Goal: Task Accomplishment & Management: Complete application form

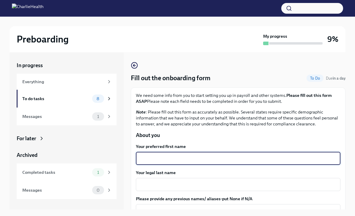
click at [159, 157] on textarea "Your preferred first name" at bounding box center [237, 158] width 197 height 7
type textarea "[PERSON_NAME]"
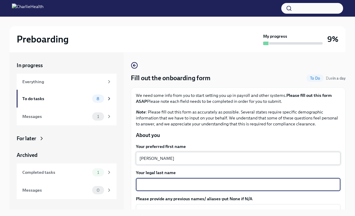
scroll to position [29, 0]
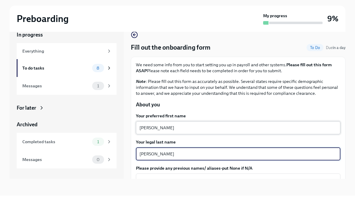
type textarea "[PERSON_NAME]"
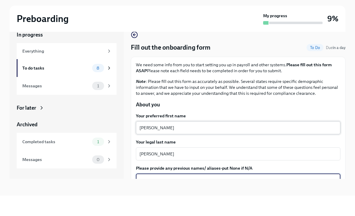
type textarea "m"
type textarea "[PERSON_NAME]"
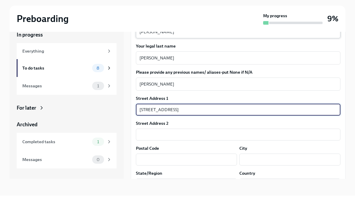
type input "[STREET_ADDRESS]"
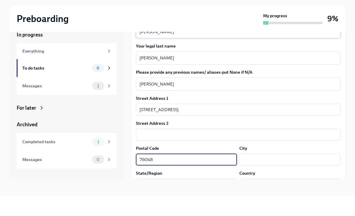
type input "76048"
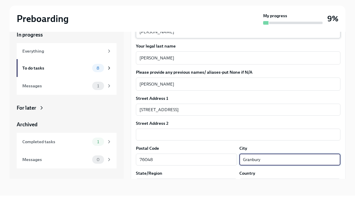
type input "Granbury"
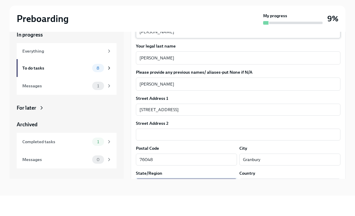
type input "[US_STATE]"
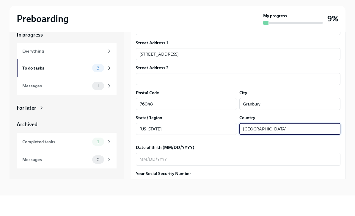
scroll to position [171, 0]
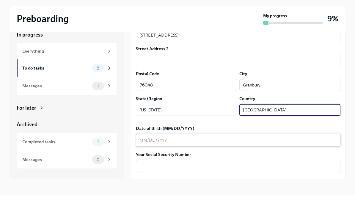
type input "[GEOGRAPHIC_DATA]"
click at [151, 157] on textarea "Date of Birth (MM/DD/YYYY)" at bounding box center [237, 160] width 197 height 7
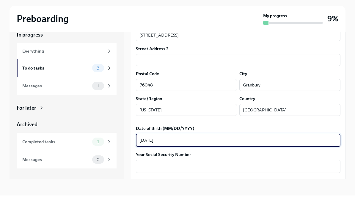
type textarea "[DATE]"
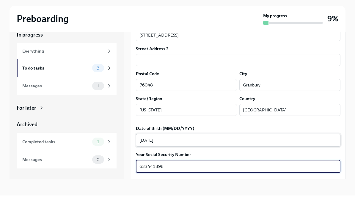
type textarea "633441398"
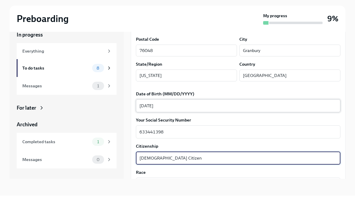
scroll to position [219, 0]
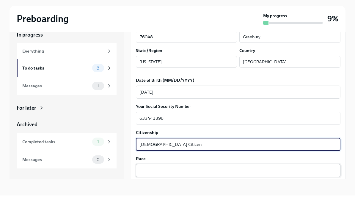
type textarea "[DEMOGRAPHIC_DATA] Citizen"
click at [145, 187] on textarea "Race" at bounding box center [237, 190] width 197 height 7
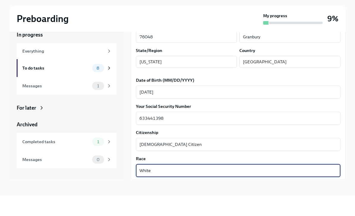
type textarea "White"
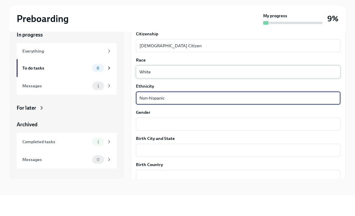
scroll to position [332, 0]
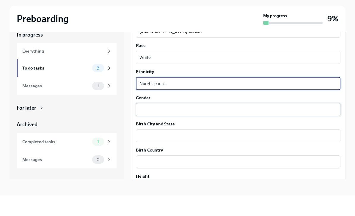
type textarea "Non-hispanic"
click at [150, 127] on textarea "Gender" at bounding box center [237, 130] width 197 height 7
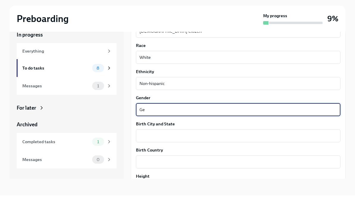
type textarea "G"
type textarea "[DEMOGRAPHIC_DATA]"
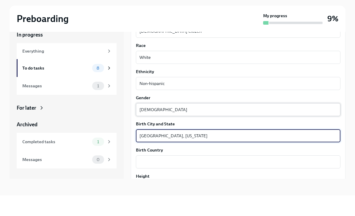
type textarea "[GEOGRAPHIC_DATA], [US_STATE]"
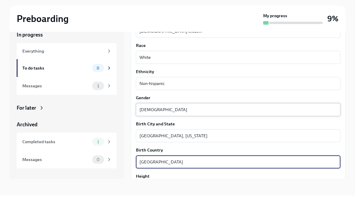
type textarea "[GEOGRAPHIC_DATA]"
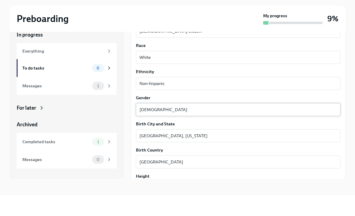
type textarea "5’9"
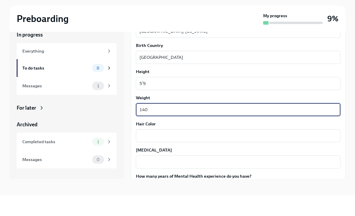
type textarea "140"
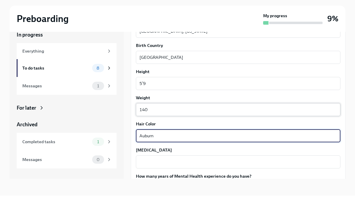
type textarea "Auburn"
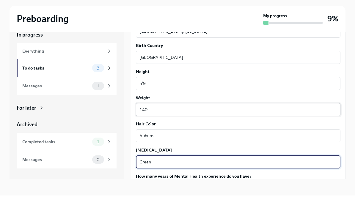
type textarea "Green"
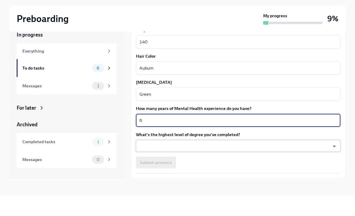
scroll to position [504, 0]
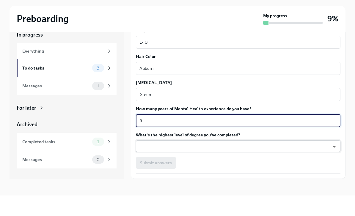
type textarea "6"
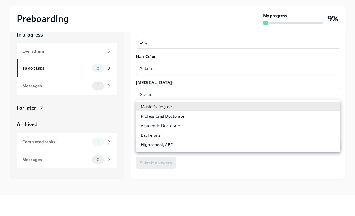
click at [160, 124] on body "Preboarding My progress 9% In progress Everything To do tasks 8 Messages 1 For …" at bounding box center [177, 103] width 355 height 226
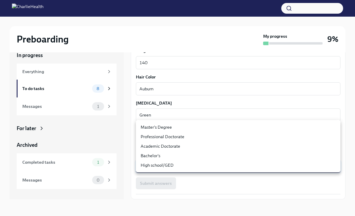
click at [155, 127] on li "Master's Degree" at bounding box center [238, 127] width 204 height 10
type input "2vBr-ghkD"
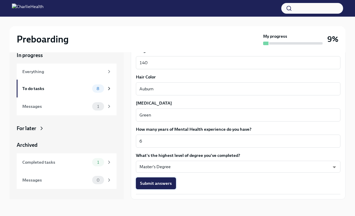
click at [159, 180] on span "Submit answers" at bounding box center [156, 183] width 32 height 6
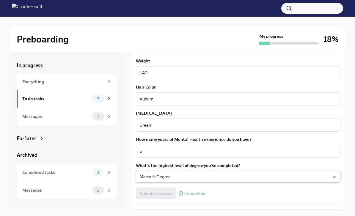
scroll to position [10, 0]
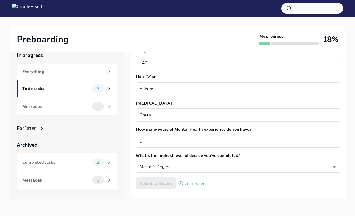
click at [202, 214] on span "Next task : Provide essential professional documentation" at bounding box center [190, 212] width 111 height 6
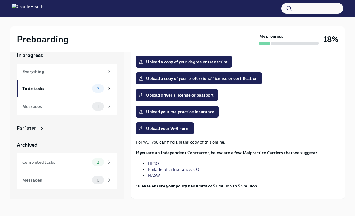
scroll to position [87, 0]
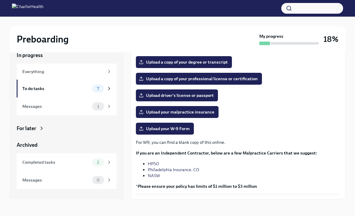
click at [209, 211] on span "Next task : Do your background check in Checkr" at bounding box center [179, 212] width 87 height 6
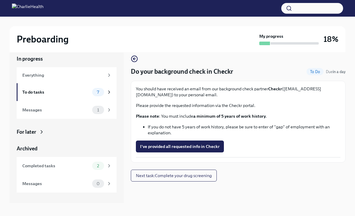
scroll to position [6, 0]
click at [133, 62] on circle "button" at bounding box center [134, 59] width 6 height 6
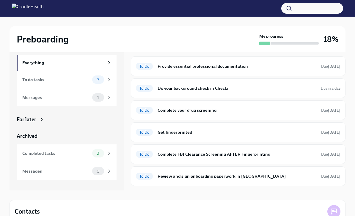
scroll to position [47, 0]
click at [64, 100] on div "Messages" at bounding box center [55, 97] width 67 height 7
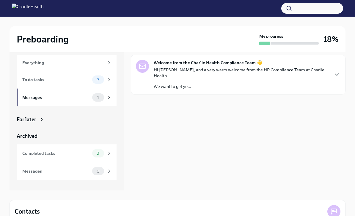
click at [213, 71] on p "Hi [PERSON_NAME], and a very warm welcome from the HR Compliance Team at Charli…" at bounding box center [241, 73] width 175 height 12
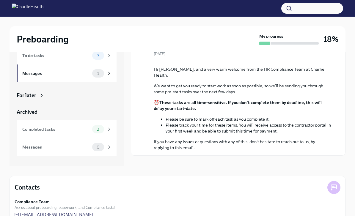
scroll to position [57, 0]
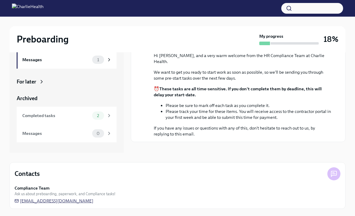
click at [71, 204] on span "[EMAIL_ADDRESS][DOMAIN_NAME]" at bounding box center [54, 201] width 79 height 6
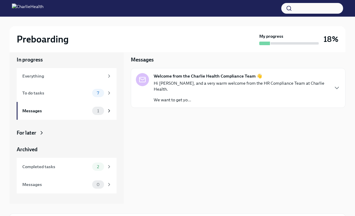
scroll to position [5, 0]
click at [182, 101] on div "Welcome from the Charlie Health Compliance Team 👋 Hi [PERSON_NAME], and a very …" at bounding box center [238, 88] width 215 height 40
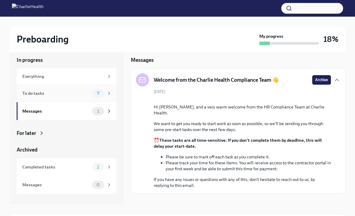
click at [51, 92] on div "To do tasks" at bounding box center [55, 93] width 67 height 7
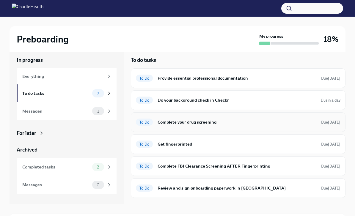
click at [176, 120] on h6 "Complete your drug screening" at bounding box center [236, 122] width 159 height 7
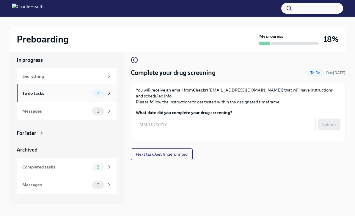
click at [55, 94] on div "To do tasks" at bounding box center [55, 93] width 67 height 7
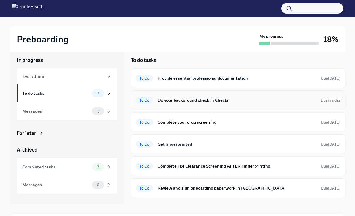
click at [179, 104] on div "To Do Do your background check in Checkr Due in a day" at bounding box center [238, 100] width 204 height 10
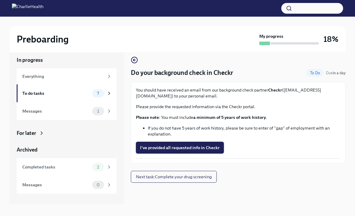
click at [188, 145] on span "I've provided all requested info in Checkr" at bounding box center [180, 148] width 80 height 6
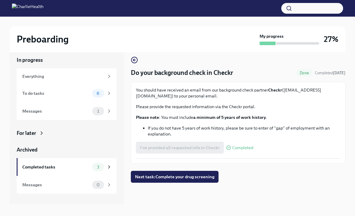
scroll to position [2, 0]
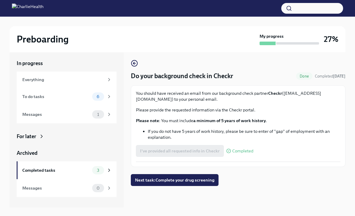
click at [198, 179] on span "Next task : Complete your drug screening" at bounding box center [174, 180] width 79 height 6
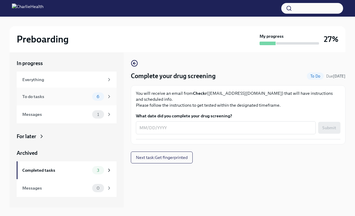
click at [71, 99] on div "To do tasks" at bounding box center [55, 96] width 67 height 7
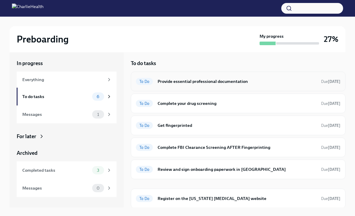
click at [184, 83] on h6 "Provide essential professional documentation" at bounding box center [236, 81] width 159 height 7
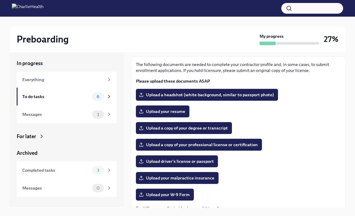
scroll to position [69, 0]
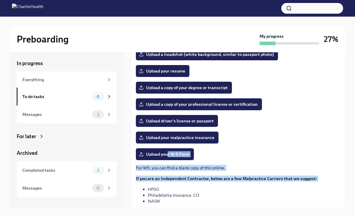
drag, startPoint x: 169, startPoint y: 156, endPoint x: 243, endPoint y: 185, distance: 79.5
click at [243, 185] on div "The following documents are needed to complete your contractor profile and, in …" at bounding box center [238, 120] width 204 height 199
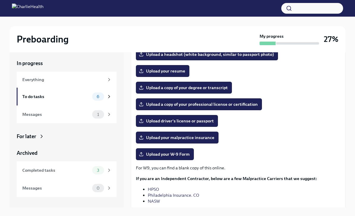
click at [245, 160] on div "Upload your W-9 Form" at bounding box center [238, 154] width 204 height 12
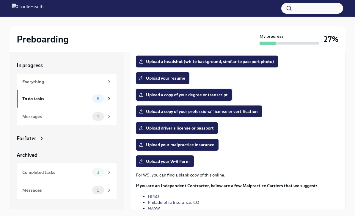
scroll to position [65, 0]
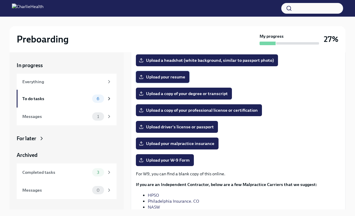
click at [171, 75] on span "Upload your resume" at bounding box center [162, 77] width 45 height 6
click at [0, 0] on input "Upload your resume" at bounding box center [0, 0] width 0 height 0
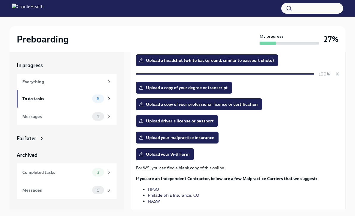
scroll to position [34, 0]
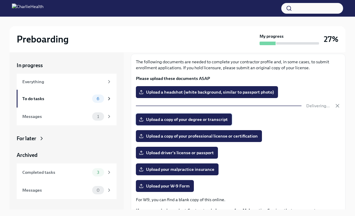
click at [195, 121] on span "Upload a copy of your degree or transcript" at bounding box center [184, 119] width 88 height 6
click at [0, 0] on input "Upload a copy of your degree or transcript" at bounding box center [0, 0] width 0 height 0
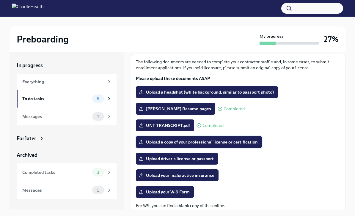
click at [180, 142] on span "Upload a copy of your professional license or certification" at bounding box center [199, 142] width 118 height 6
click at [0, 0] on input "Upload a copy of your professional license or certification" at bounding box center [0, 0] width 0 height 0
click at [199, 142] on span "Upload a copy of your professional license or certification" at bounding box center [199, 142] width 118 height 6
click at [0, 0] on input "Upload a copy of your professional license or certification" at bounding box center [0, 0] width 0 height 0
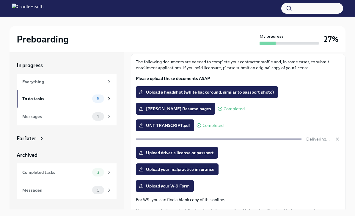
click at [172, 152] on div "The following documents are needed to complete your contractor profile and, in …" at bounding box center [238, 155] width 204 height 193
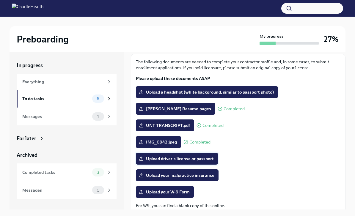
click at [186, 158] on span "Upload driver's license or passport" at bounding box center [177, 159] width 74 height 6
click at [0, 0] on input "Upload driver's license or passport" at bounding box center [0, 0] width 0 height 0
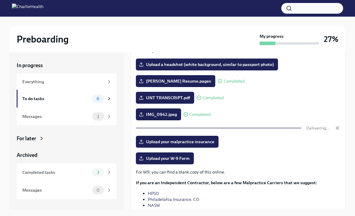
scroll to position [62, 0]
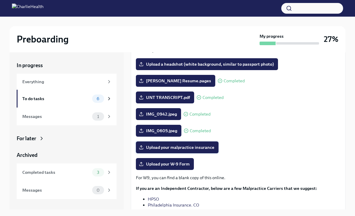
click at [158, 146] on span "Upload your malpractice insurance" at bounding box center [177, 147] width 74 height 6
click at [0, 0] on input "Upload your malpractice insurance" at bounding box center [0, 0] width 0 height 0
click at [179, 163] on span "Upload your W-9 Form" at bounding box center [165, 164] width 50 height 6
click at [0, 0] on input "Upload your W-9 Form" at bounding box center [0, 0] width 0 height 0
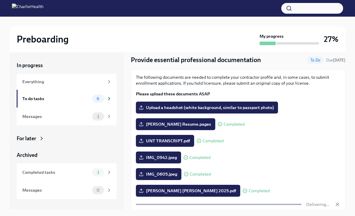
scroll to position [18, 0]
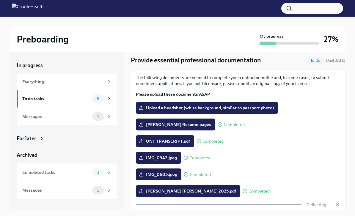
click at [256, 111] on label "Upload a headshot (white background, similar to passport photo)" at bounding box center [207, 108] width 142 height 12
click at [0, 0] on input "Upload a headshot (white background, similar to passport photo)" at bounding box center [0, 0] width 0 height 0
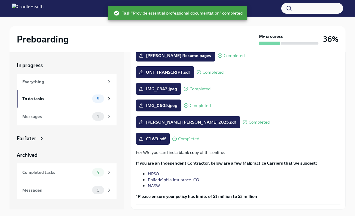
scroll to position [10, 0]
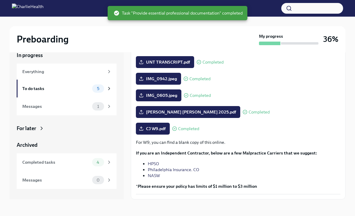
click at [202, 210] on span "Next task : Complete your drug screening" at bounding box center [174, 212] width 79 height 6
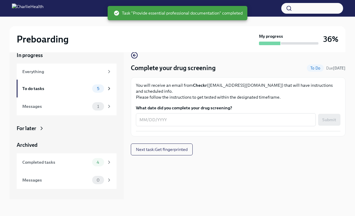
click at [90, 91] on div "To do tasks 5" at bounding box center [66, 88] width 89 height 8
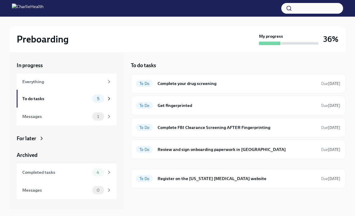
scroll to position [2, 0]
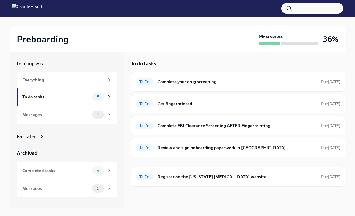
click at [281, 177] on h6 "Register on the [US_STATE] [MEDICAL_DATA] website" at bounding box center [236, 177] width 159 height 7
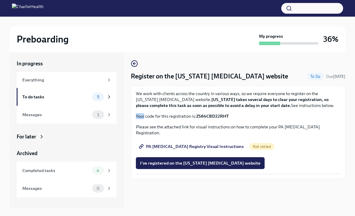
click at [200, 144] on span "PA [MEDICAL_DATA] Registry Visual Instructions" at bounding box center [192, 147] width 104 height 6
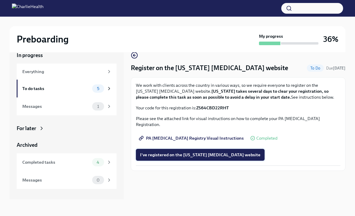
click at [207, 152] on span "I've registered on the [US_STATE] [MEDICAL_DATA] website" at bounding box center [200, 155] width 120 height 6
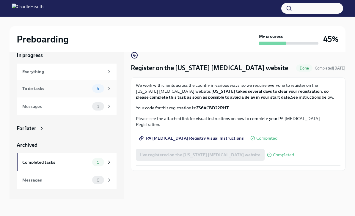
click at [44, 87] on div "To do tasks" at bounding box center [55, 88] width 67 height 7
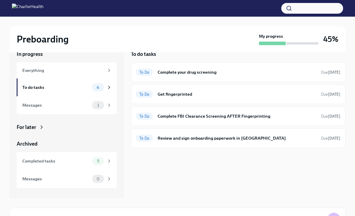
scroll to position [2, 0]
